Goal: Check status

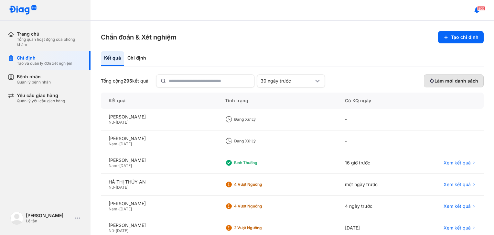
click at [438, 79] on span "Làm mới danh sách" at bounding box center [456, 81] width 44 height 6
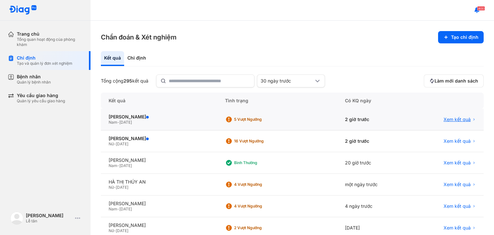
click at [462, 119] on span "Xem kết quả" at bounding box center [456, 119] width 27 height 6
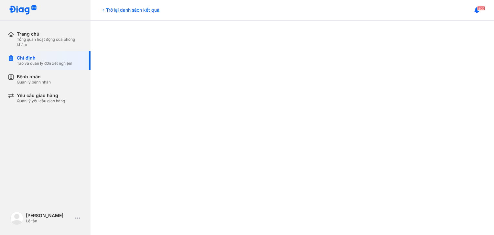
scroll to position [154, 0]
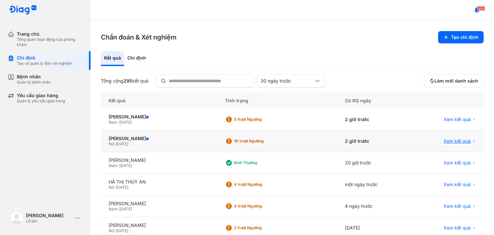
click at [460, 143] on span "Xem kết quả" at bounding box center [456, 141] width 27 height 6
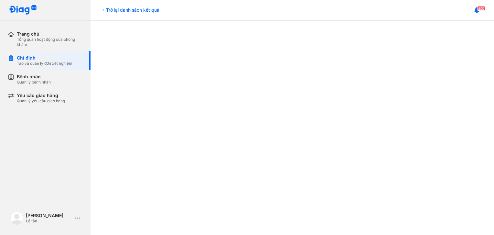
scroll to position [161, 0]
